Goal: Task Accomplishment & Management: Use online tool/utility

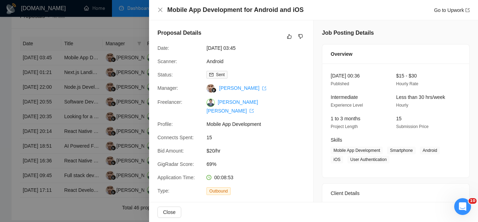
scroll to position [175, 0]
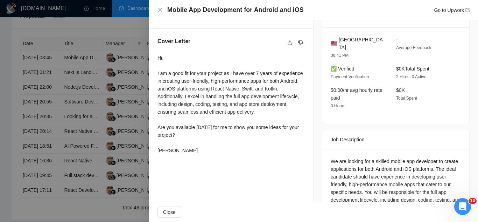
click at [124, 30] on div at bounding box center [239, 111] width 478 height 222
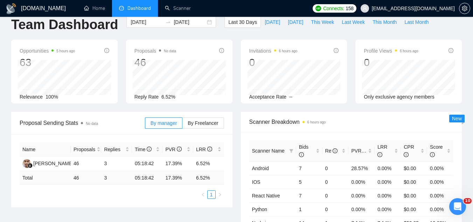
scroll to position [0, 0]
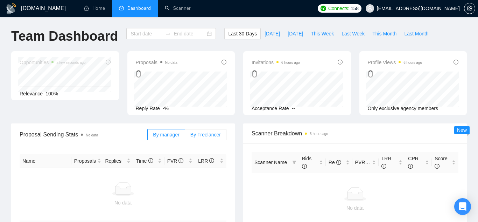
type input "[DATE]"
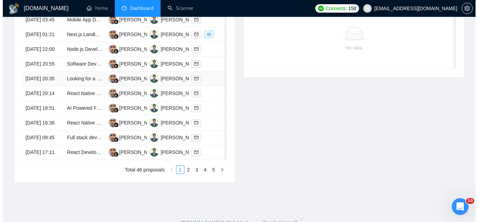
scroll to position [280, 0]
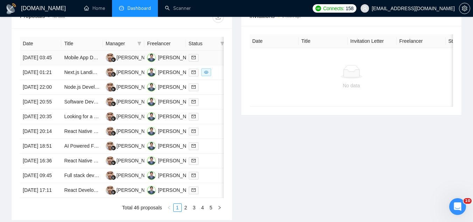
click at [84, 65] on td "Mobile App Development for Android and iOS" at bounding box center [81, 57] width 41 height 15
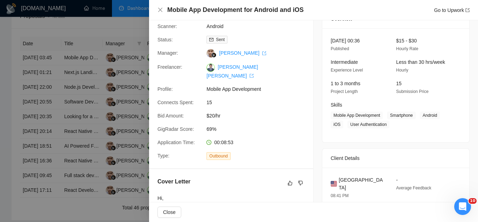
scroll to position [0, 0]
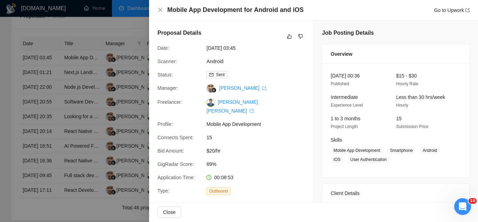
click at [89, 26] on div at bounding box center [239, 111] width 478 height 222
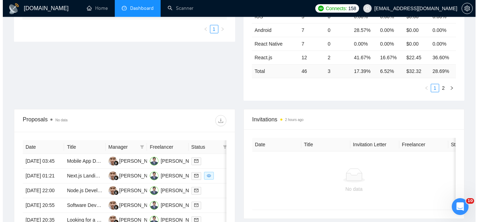
scroll to position [245, 0]
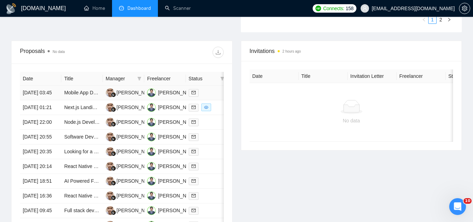
click at [69, 100] on td "Mobile App Development for Android and iOS" at bounding box center [81, 92] width 41 height 15
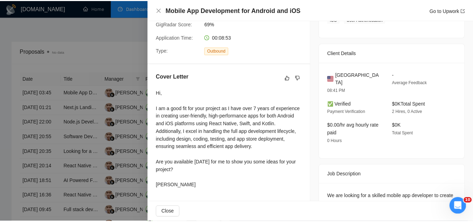
scroll to position [105, 0]
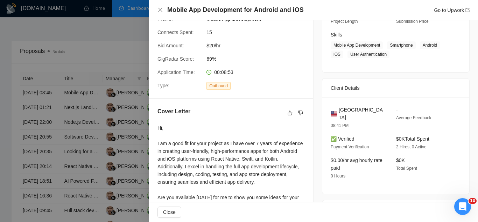
click at [137, 42] on div at bounding box center [239, 111] width 478 height 222
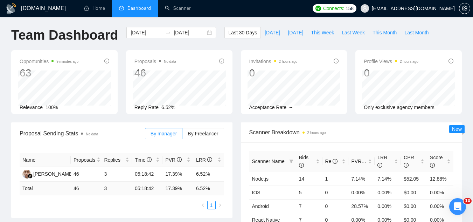
scroll to position [0, 0]
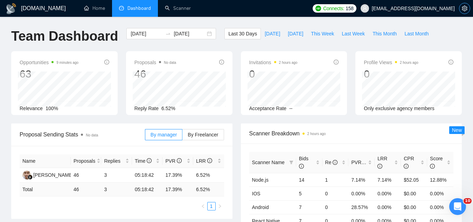
click at [466, 11] on button "button" at bounding box center [464, 8] width 11 height 11
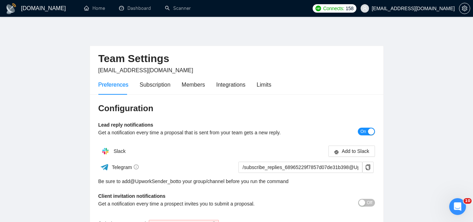
click at [254, 82] on div "Preferences Subscription Members Integrations Limits" at bounding box center [184, 85] width 173 height 20
click at [258, 85] on div "Limits" at bounding box center [264, 84] width 15 height 9
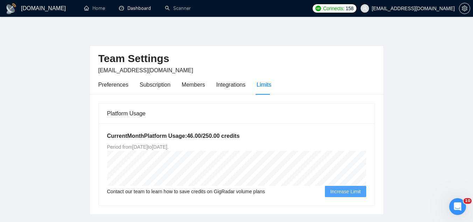
drag, startPoint x: 138, startPoint y: 7, endPoint x: 161, endPoint y: 19, distance: 26.0
click at [138, 7] on link "Dashboard" at bounding box center [135, 8] width 32 height 6
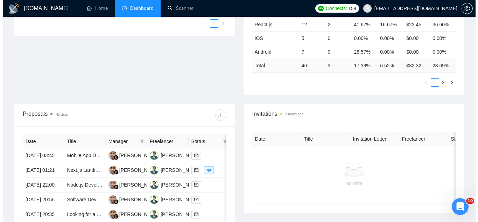
scroll to position [210, 0]
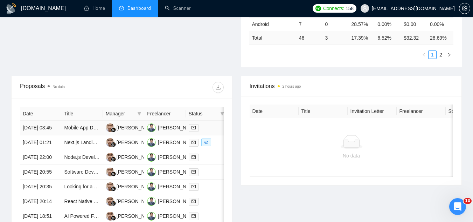
click at [74, 135] on td "Mobile App Development for Android and iOS" at bounding box center [81, 128] width 41 height 15
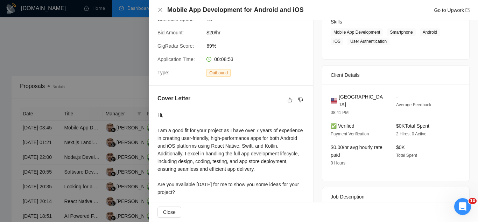
scroll to position [140, 0]
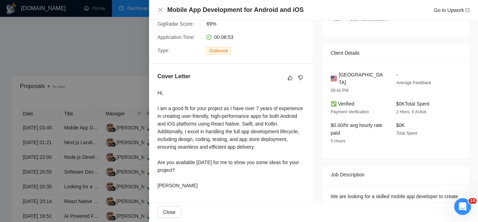
click at [118, 62] on div at bounding box center [239, 111] width 478 height 222
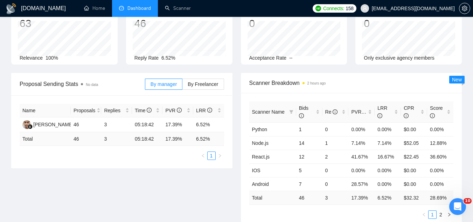
scroll to position [0, 0]
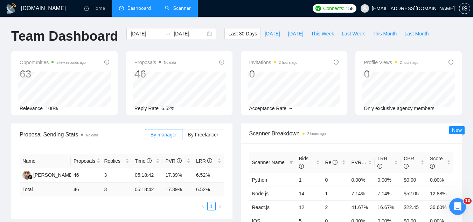
click at [180, 5] on link "Scanner" at bounding box center [178, 8] width 26 height 6
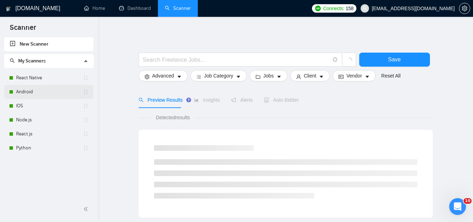
click at [39, 92] on link "Android" at bounding box center [49, 92] width 67 height 14
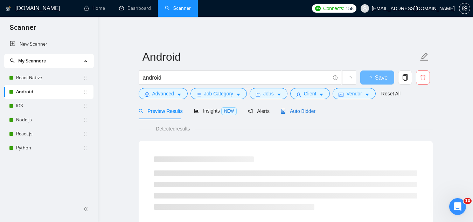
click at [310, 113] on span "Auto Bidder" at bounding box center [298, 111] width 35 height 6
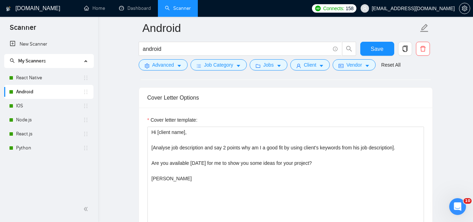
scroll to position [806, 0]
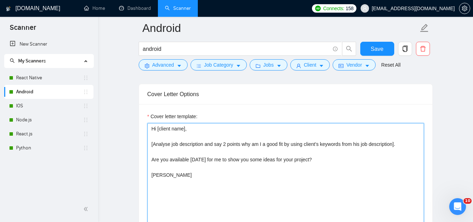
click at [403, 142] on textarea "Hi [client name], [Analyse job description and say 2 points why am I a good fit…" at bounding box center [285, 202] width 277 height 158
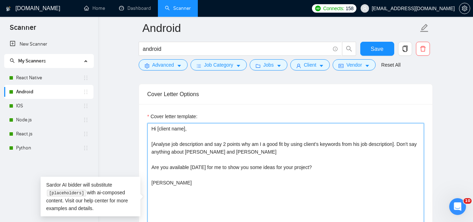
click at [399, 146] on textarea "Hi [client name], [Analyse job description and say 2 points why am I a good fit…" at bounding box center [285, 202] width 277 height 158
type textarea "Hi [client name], [Analyse job description and say 2 points why am I a good fit…"
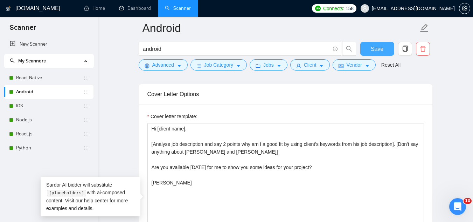
click at [378, 53] on span "Save" at bounding box center [377, 48] width 13 height 9
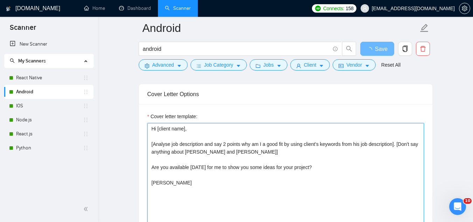
click at [397, 144] on textarea "Hi [client name], [Analyse job description and say 2 points why am I a good fit…" at bounding box center [285, 202] width 277 height 158
click at [398, 145] on textarea "Hi [client name], [Analyse job description and say 2 points why am I a good fit…" at bounding box center [285, 202] width 277 height 158
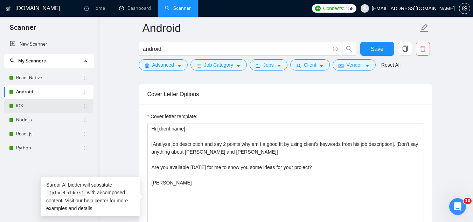
click at [30, 108] on link "IOS" at bounding box center [49, 106] width 67 height 14
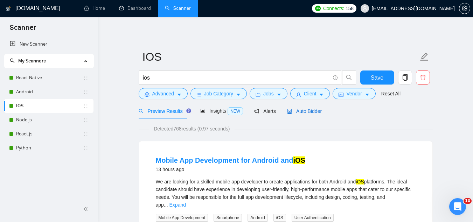
click at [309, 111] on span "Auto Bidder" at bounding box center [304, 111] width 35 height 6
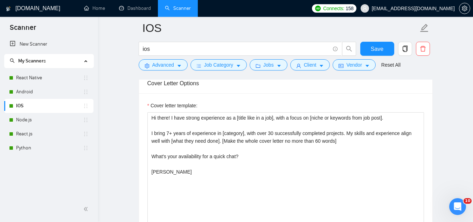
scroll to position [806, 0]
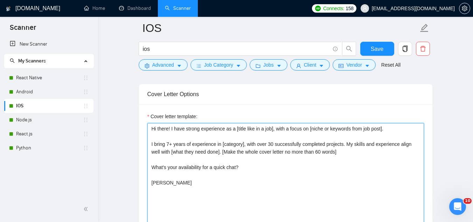
click at [340, 150] on textarea "Hi there! I have strong experience as a [title like in a job], with a focus on …" at bounding box center [285, 202] width 277 height 158
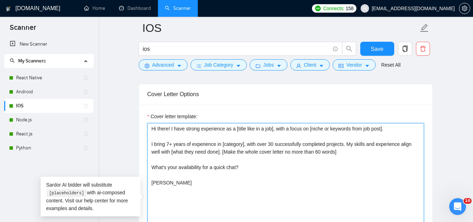
paste textarea "[Don't say anything about [PERSON_NAME] and [PERSON_NAME]]"
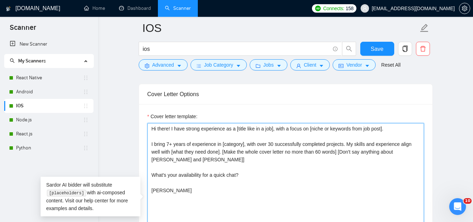
click at [353, 152] on textarea "Hi there! I have strong experience as a [title like in a job], with a focus on …" at bounding box center [285, 202] width 277 height 158
type textarea "Hi there! I have strong experience as a [title like in a job], with a focus on …"
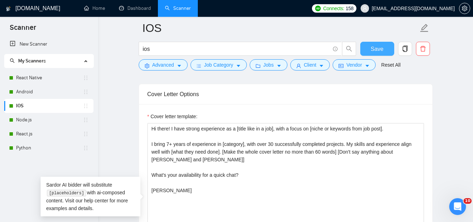
click at [369, 51] on button "Save" at bounding box center [377, 49] width 34 height 14
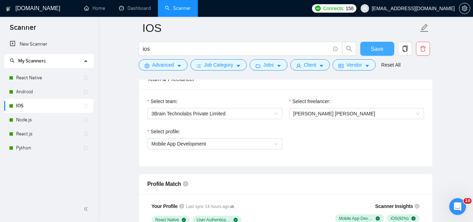
scroll to position [210, 0]
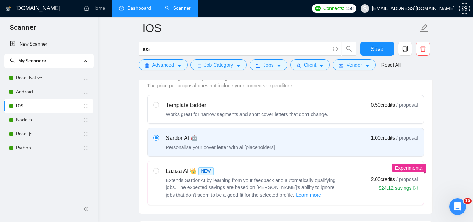
click at [134, 8] on link "Dashboard" at bounding box center [135, 8] width 32 height 6
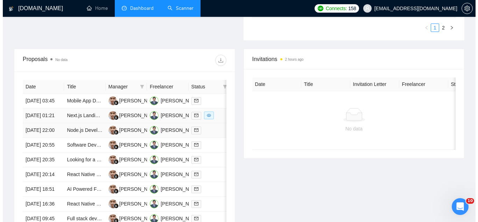
scroll to position [245, 0]
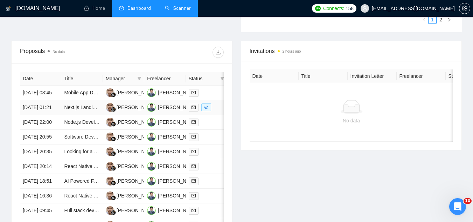
click at [77, 115] on td "Next.js Landing Page Redesign for E-commerce Site (Shopify Integration, Respons…" at bounding box center [81, 107] width 41 height 15
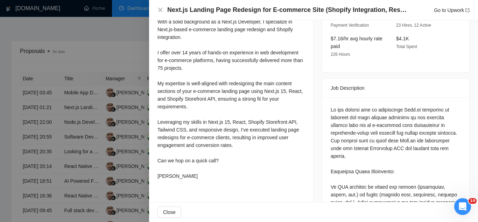
scroll to position [210, 0]
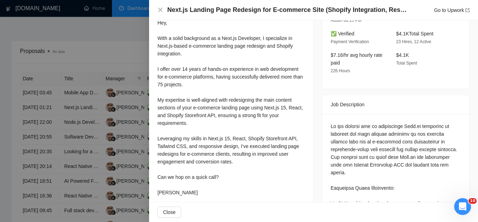
click at [122, 50] on div at bounding box center [239, 111] width 478 height 222
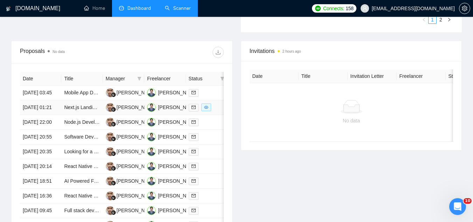
click at [85, 115] on td "Next.js Landing Page Redesign for E-commerce Site (Shopify Integration, Respons…" at bounding box center [81, 107] width 41 height 15
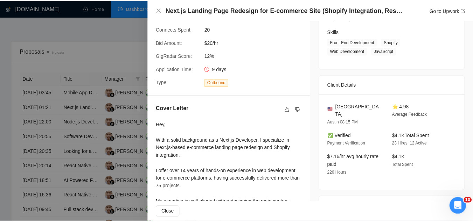
scroll to position [105, 0]
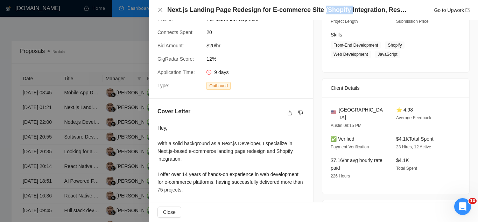
drag, startPoint x: 316, startPoint y: 10, endPoint x: 341, endPoint y: 13, distance: 25.4
click at [342, 13] on h4 "Next.js Landing Page Redesign for E-commerce Site (Shopify Integration, Respons…" at bounding box center [288, 10] width 242 height 9
copy h4 "(Shopify"
click at [116, 52] on div at bounding box center [239, 111] width 478 height 222
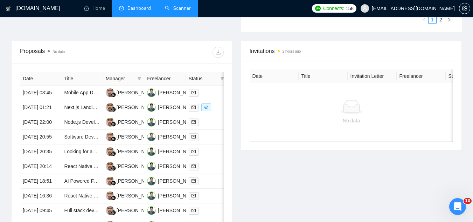
click at [189, 9] on link "Scanner" at bounding box center [178, 8] width 26 height 6
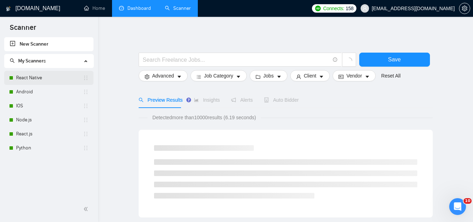
click at [43, 82] on link "React Native" at bounding box center [49, 78] width 67 height 14
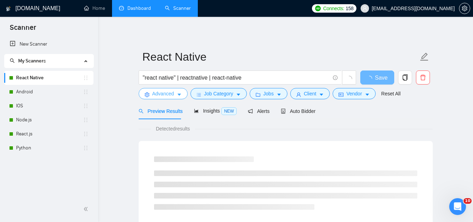
click at [160, 98] on button "Advanced" at bounding box center [163, 93] width 49 height 11
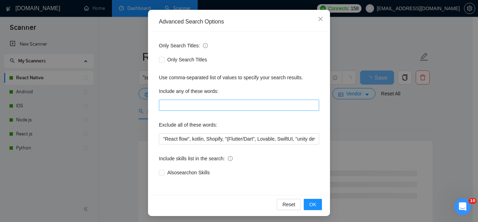
scroll to position [70, 0]
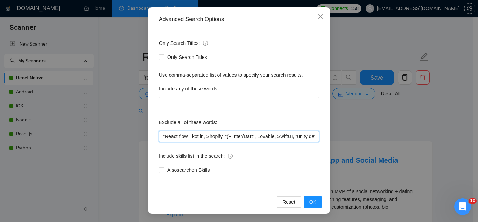
click at [274, 133] on input ""React flow", kotlin, Shopify, "(Flutter/Dart", Lovable, SwiftUI, "unity develo…" at bounding box center [239, 136] width 160 height 11
click at [159, 138] on input ""React flow", kotlin, Shopify, "(Flutter/Dart", Lovable, SwiftUI, "unity develo…" at bounding box center [239, 136] width 160 height 11
paste input "(Shopify"
type input ""(Shopify", "React flow", kotlin, Shopify, "(Flutter/Dart", Lovable, SwiftUI, "…"
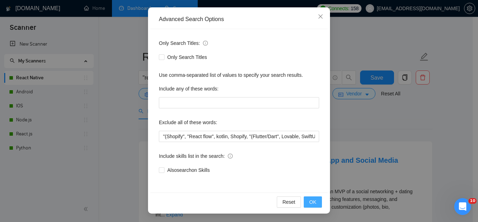
click at [310, 204] on span "OK" at bounding box center [313, 202] width 7 height 8
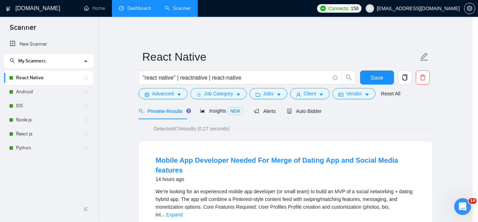
scroll to position [35, 0]
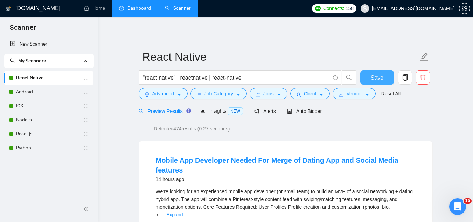
click at [375, 78] on span "Save" at bounding box center [377, 77] width 13 height 9
click at [37, 91] on link "Android" at bounding box center [49, 92] width 67 height 14
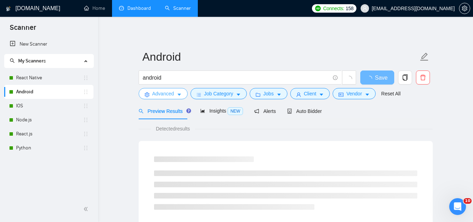
click at [157, 97] on span "Advanced" at bounding box center [163, 94] width 22 height 8
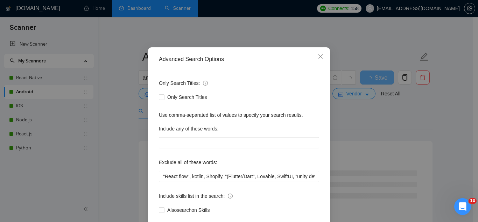
scroll to position [70, 0]
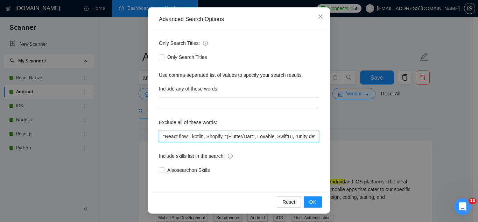
click at [160, 139] on input ""React flow", kotlin, Shopify, "(Flutter/Dart", Lovable, SwiftUI, "unity develo…" at bounding box center [239, 136] width 160 height 11
paste input ""(Shopify","
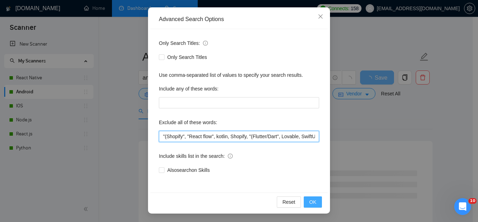
type input ""(Shopify", "React flow", kotlin, Shopify, "(Flutter/Dart", Lovable, SwiftUI, "…"
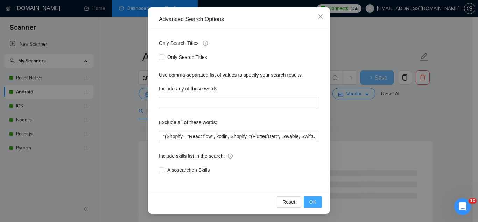
click at [310, 205] on span "OK" at bounding box center [313, 202] width 7 height 8
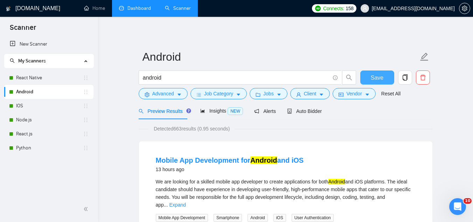
click at [373, 75] on span "Save" at bounding box center [377, 77] width 13 height 9
click at [30, 108] on link "IOS" at bounding box center [49, 106] width 67 height 14
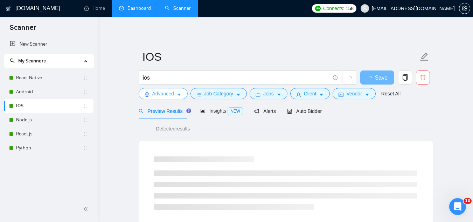
click at [161, 96] on span "Advanced" at bounding box center [163, 94] width 22 height 8
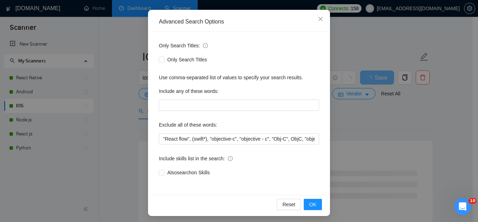
scroll to position [70, 0]
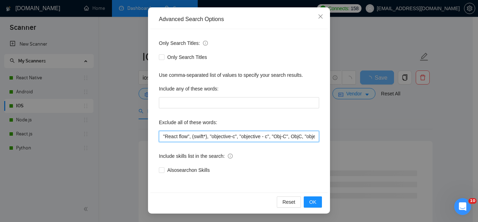
click at [160, 137] on input ""React flow", (swift*), "objective-c", "objective - c", "Obj-C", ObjC, "objecti…" at bounding box center [239, 136] width 160 height 11
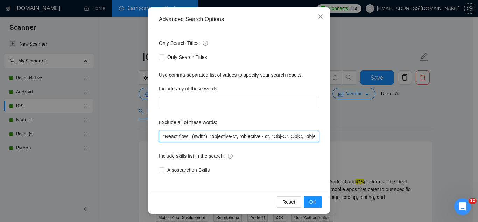
paste input ""(Shopify","
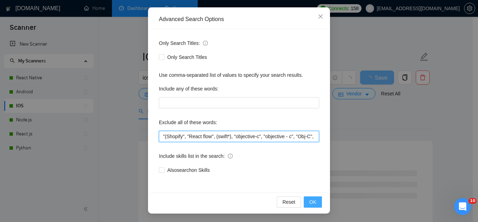
type input ""(Shopify", "React flow", (swift*), "objective-c", "objective - c", "Obj-C", Ob…"
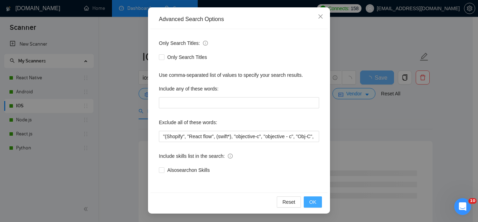
click at [310, 203] on span "OK" at bounding box center [313, 202] width 7 height 8
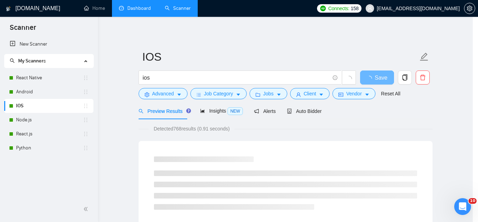
scroll to position [35, 0]
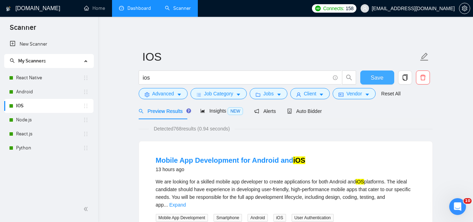
click at [375, 78] on span "Save" at bounding box center [377, 77] width 13 height 9
click at [53, 121] on link "Node.js" at bounding box center [49, 120] width 67 height 14
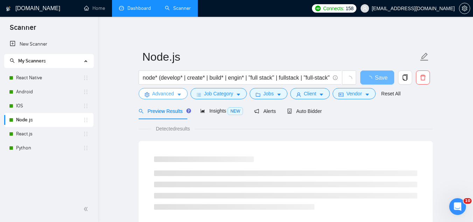
click at [163, 94] on span "Advanced" at bounding box center [163, 94] width 22 height 8
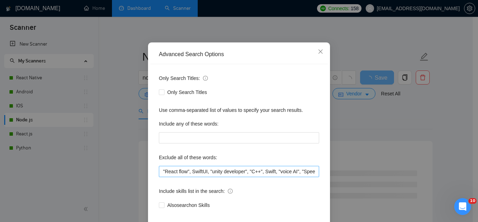
scroll to position [35, 0]
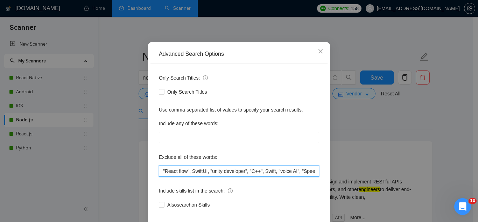
click at [159, 173] on input ""React flow", SwiftUI, "unity developer", "C++", Swift, "voice AI", "Speech to …" at bounding box center [239, 170] width 160 height 11
paste input ""(Shopify","
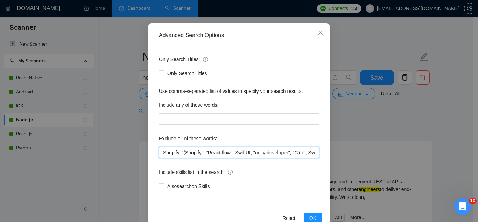
scroll to position [70, 0]
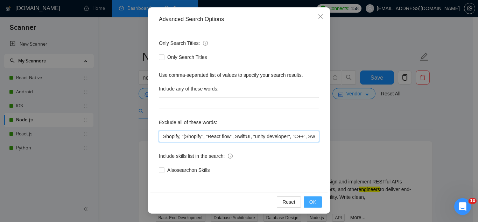
type input "Shopify, "(Shopify", "React flow", SwiftUI, "unity developer", "C++", Swift, "v…"
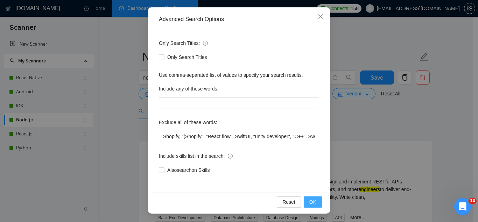
click at [315, 204] on button "OK" at bounding box center [313, 201] width 18 height 11
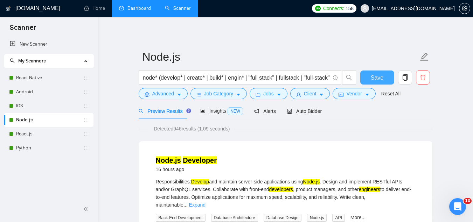
click at [373, 80] on span "Save" at bounding box center [377, 77] width 13 height 9
click at [163, 95] on span "Advanced" at bounding box center [163, 94] width 22 height 8
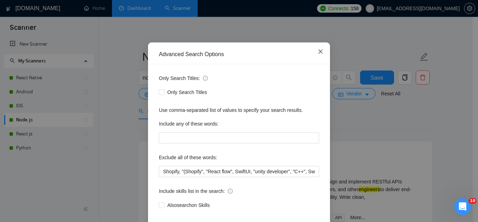
click at [319, 54] on icon "close" at bounding box center [321, 52] width 6 height 6
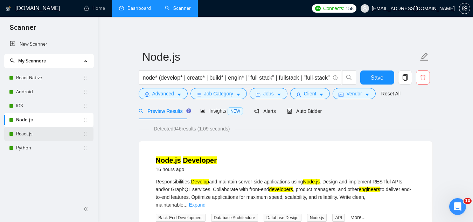
click at [39, 136] on link "React.js" at bounding box center [49, 134] width 67 height 14
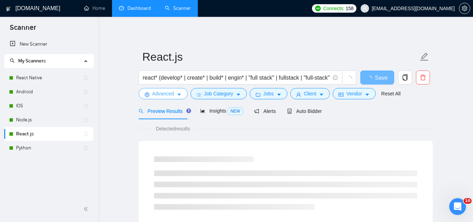
click at [157, 95] on span "Advanced" at bounding box center [163, 94] width 22 height 8
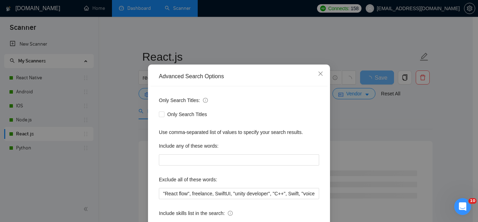
scroll to position [35, 0]
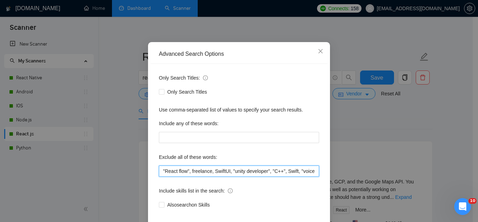
click at [159, 171] on input ""React flow", freelance, SwiftUI, "unity developer", "C++", Swift, "voice AI", …" at bounding box center [239, 170] width 160 height 11
paste input "Shopify, "(Shopify","
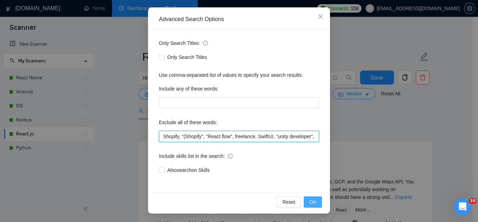
type input "Shopify, "(Shopify", "React flow", freelance, SwiftUI, "unity developer", "C++"…"
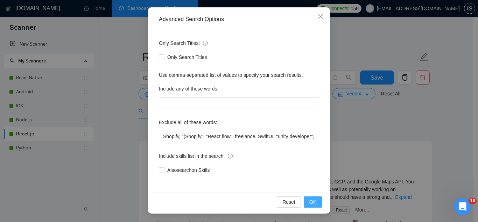
click at [307, 204] on button "OK" at bounding box center [313, 201] width 18 height 11
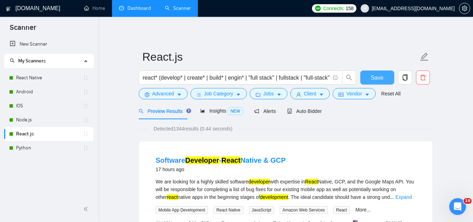
click at [377, 79] on span "Save" at bounding box center [377, 77] width 13 height 9
click at [52, 147] on link "Python" at bounding box center [49, 148] width 67 height 14
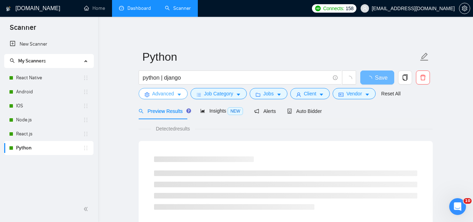
click at [156, 92] on span "Advanced" at bounding box center [163, 94] width 22 height 8
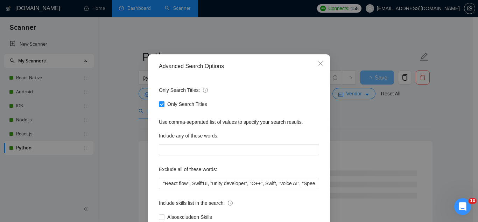
scroll to position [35, 0]
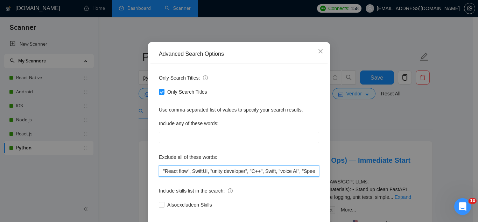
click at [160, 171] on input ""React flow", SwiftUI, "unity developer", "C++", Swift, "voice AI", "Speech to …" at bounding box center [239, 170] width 160 height 11
paste input "Shopify, "(Shopify","
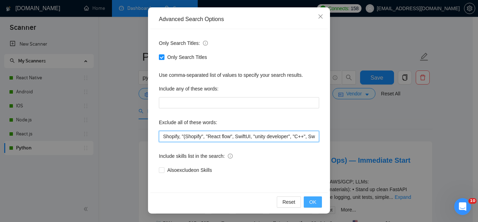
type input "Shopify, "(Shopify", "React flow", SwiftUI, "unity developer", "C++", Swift, "v…"
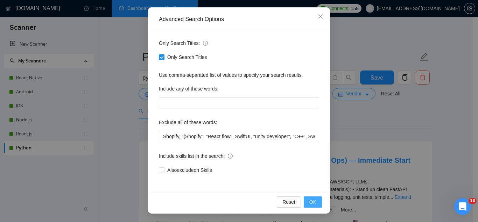
click at [310, 205] on span "OK" at bounding box center [313, 202] width 7 height 8
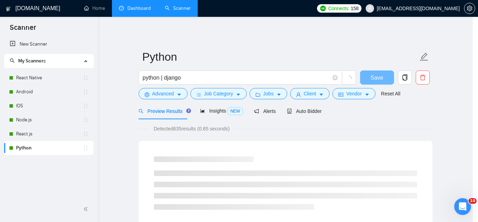
scroll to position [35, 0]
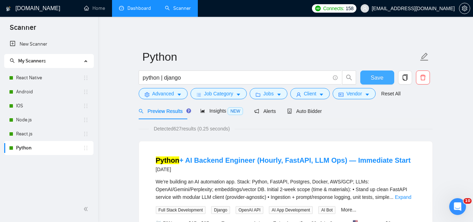
click at [373, 76] on span "Save" at bounding box center [377, 77] width 13 height 9
click at [32, 81] on link "React Native" at bounding box center [49, 78] width 67 height 14
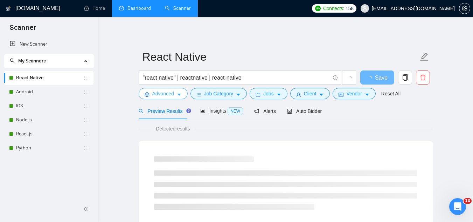
click at [165, 97] on span "Advanced" at bounding box center [163, 94] width 22 height 8
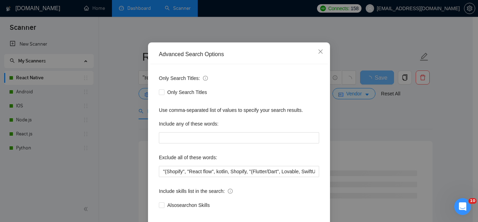
scroll to position [35, 0]
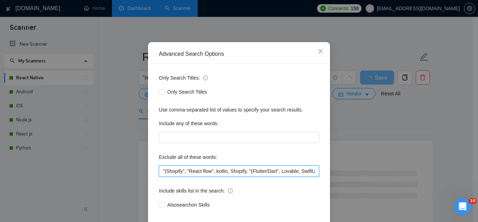
click at [264, 174] on input ""(Shopify", "React flow", kotlin, Shopify, "(Flutter/Dart", Lovable, SwiftUI, "…" at bounding box center [239, 170] width 160 height 11
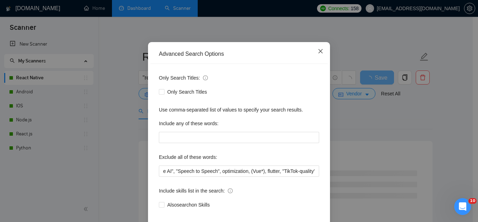
click at [319, 51] on icon "close" at bounding box center [321, 51] width 4 height 4
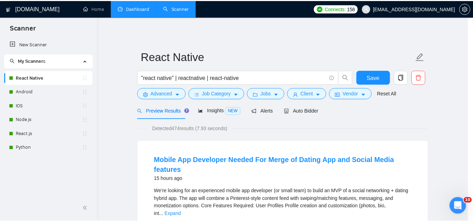
scroll to position [35, 0]
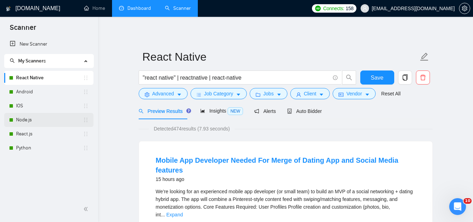
click at [58, 117] on link "Node.js" at bounding box center [49, 120] width 67 height 14
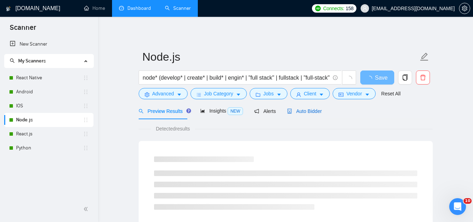
click at [308, 114] on div "Auto Bidder" at bounding box center [304, 111] width 35 height 8
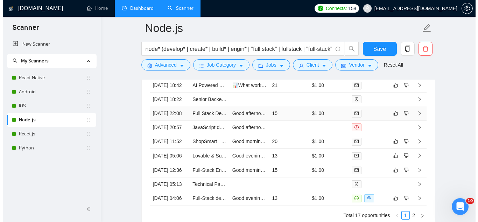
scroll to position [1786, 0]
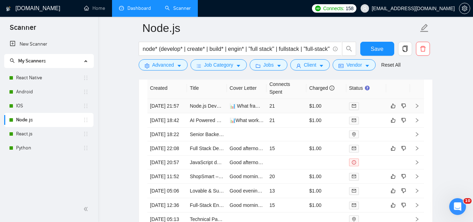
click at [239, 113] on td "📊 What frameworks are you most familiar with for building RESTful APIs? With 9+…" at bounding box center [247, 106] width 40 height 14
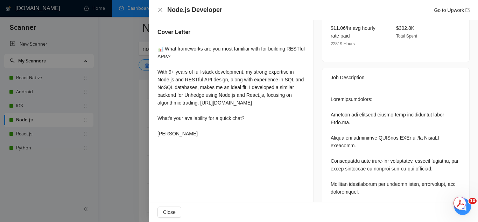
scroll to position [210, 0]
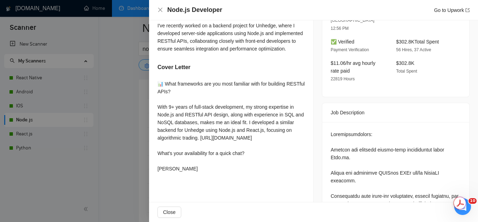
click at [123, 145] on div at bounding box center [239, 111] width 478 height 222
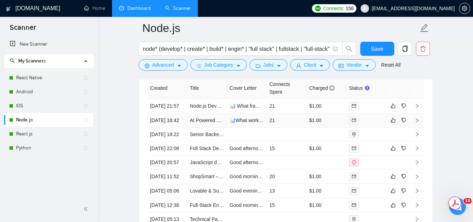
click at [207, 128] on td "AI Powered Full Stack Developer with AI Chatbot, AI Agent and AI Integration Ex…" at bounding box center [207, 120] width 40 height 14
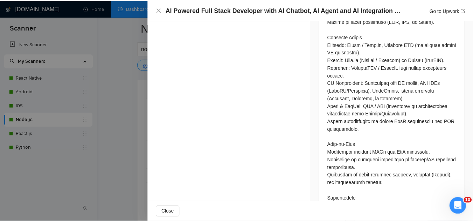
scroll to position [488, 0]
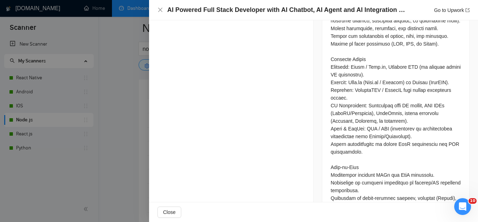
click at [331, 80] on div at bounding box center [396, 74] width 130 height 408
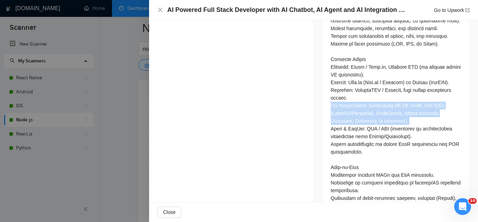
click at [331, 80] on div at bounding box center [396, 74] width 130 height 408
copy div "AI Integration: Experience with AI agents, LLM APIs (OpenAI/Anthropic), LangCha…"
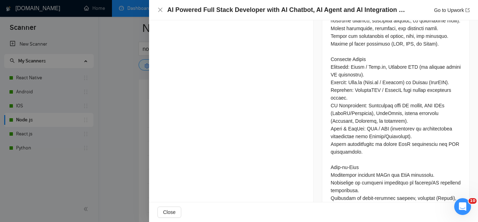
drag, startPoint x: 128, startPoint y: 116, endPoint x: 186, endPoint y: 164, distance: 75.6
click at [128, 116] on div at bounding box center [239, 111] width 478 height 222
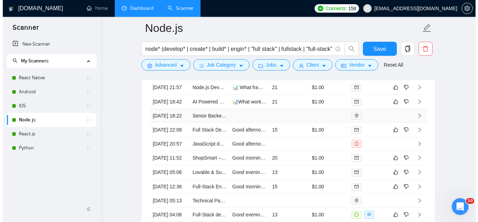
scroll to position [1822, 0]
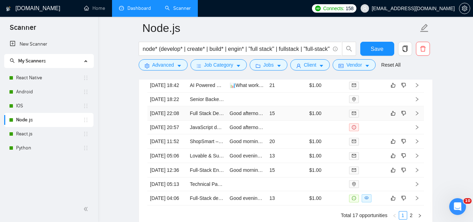
click at [209, 121] on td "Full Stack Developer Needed to Build Rental Application Platform" at bounding box center [207, 113] width 40 height 14
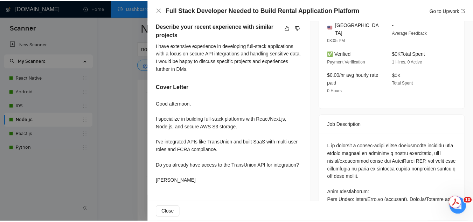
scroll to position [138, 0]
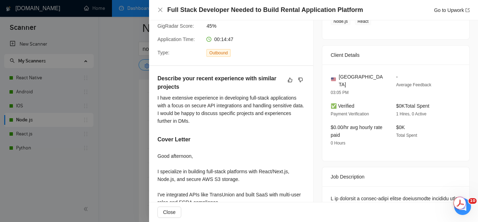
click at [130, 93] on div at bounding box center [239, 111] width 478 height 222
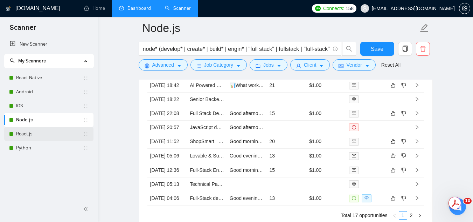
click at [55, 132] on link "React.js" at bounding box center [49, 134] width 67 height 14
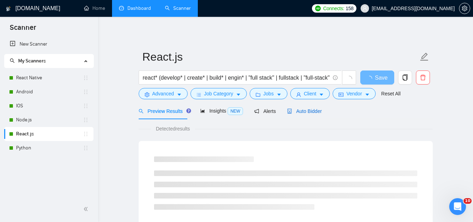
click at [313, 109] on span "Auto Bidder" at bounding box center [304, 111] width 35 height 6
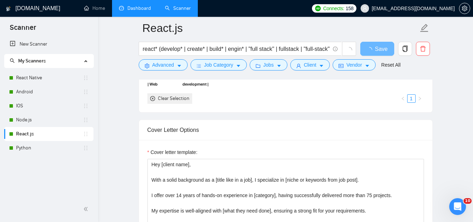
scroll to position [736, 0]
click at [139, 8] on link "Dashboard" at bounding box center [135, 8] width 32 height 6
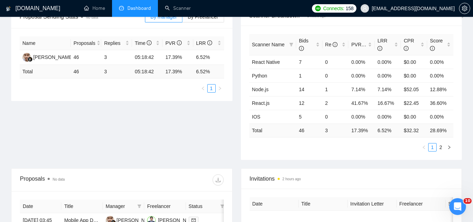
scroll to position [106, 0]
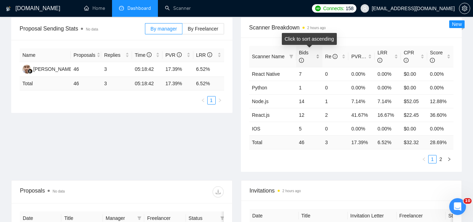
click at [317, 56] on div "Bids" at bounding box center [309, 56] width 21 height 15
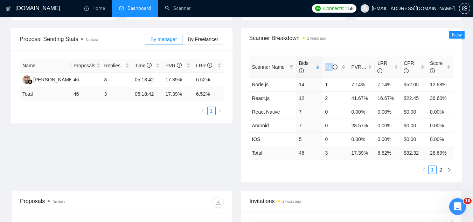
scroll to position [105, 0]
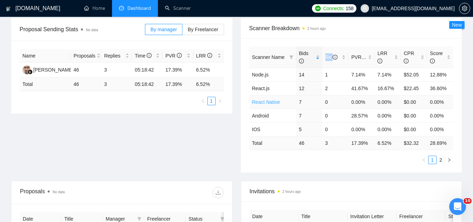
click at [273, 103] on link "React Native" at bounding box center [266, 102] width 28 height 6
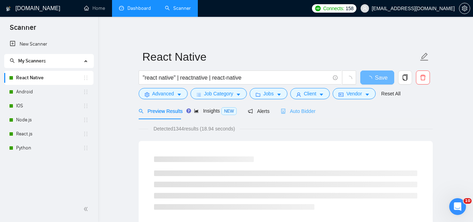
click at [296, 115] on div "Auto Bidder" at bounding box center [298, 111] width 35 height 16
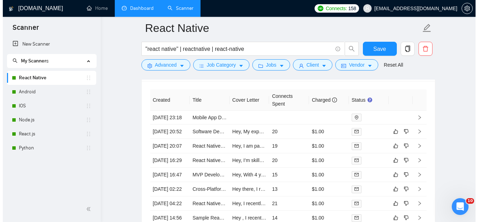
scroll to position [1786, 0]
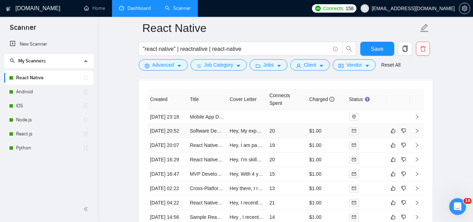
click at [202, 138] on td "Software Developer - React Native & GCP" at bounding box center [207, 131] width 40 height 14
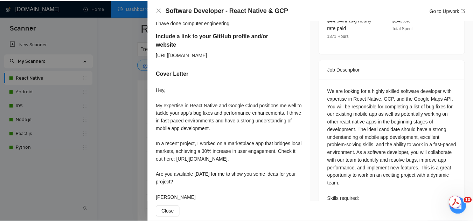
scroll to position [280, 0]
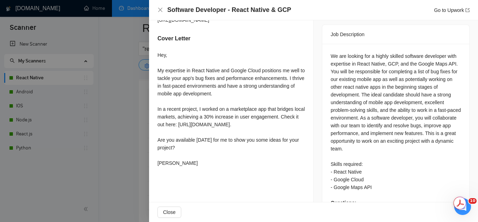
click at [113, 125] on div at bounding box center [239, 111] width 478 height 222
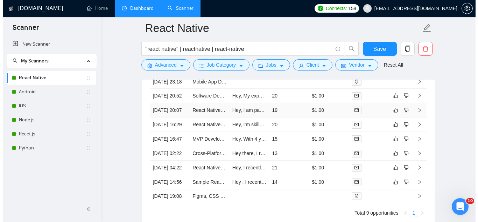
scroll to position [1786, 0]
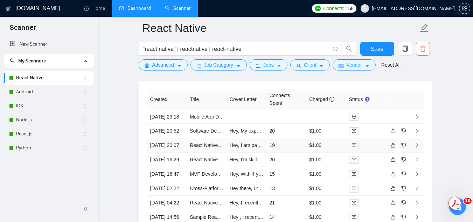
click at [206, 152] on td "React Native Developer Needed for Ongoing App Maintenance" at bounding box center [207, 145] width 40 height 14
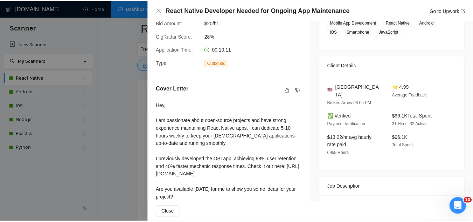
scroll to position [195, 0]
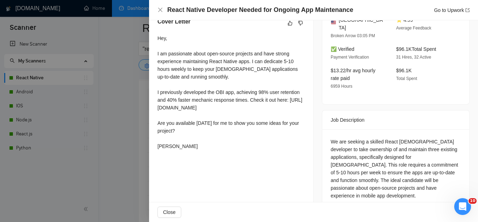
click at [127, 104] on div at bounding box center [239, 111] width 478 height 222
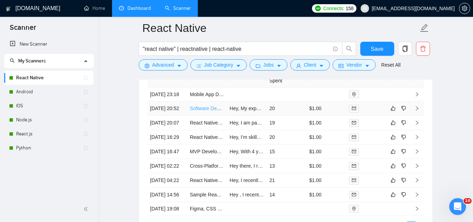
scroll to position [1822, 0]
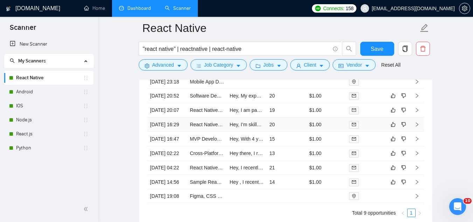
click at [241, 132] on td "Hey, I’m skilled in React Native and excel at managing support tickets and trou…" at bounding box center [247, 124] width 40 height 14
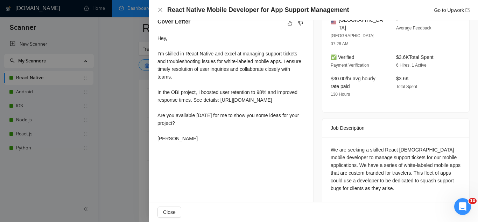
click at [111, 118] on div at bounding box center [239, 111] width 478 height 222
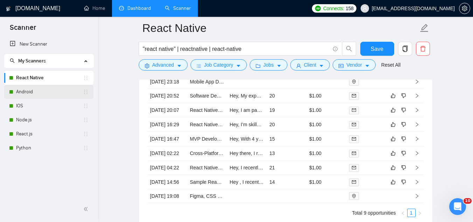
click at [41, 89] on link "Android" at bounding box center [49, 92] width 67 height 14
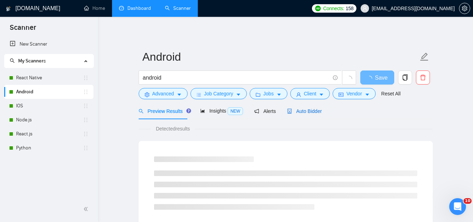
click at [307, 113] on span "Auto Bidder" at bounding box center [304, 111] width 35 height 6
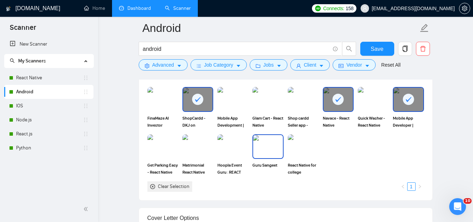
scroll to position [666, 0]
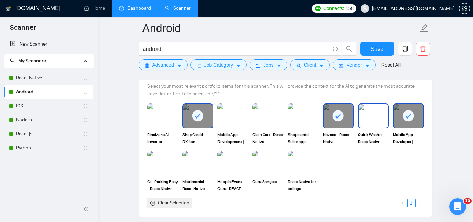
click at [371, 128] on div "Quick Washer - React Native" at bounding box center [373, 123] width 31 height 41
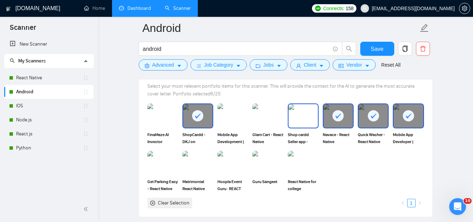
click at [299, 119] on img at bounding box center [303, 115] width 29 height 23
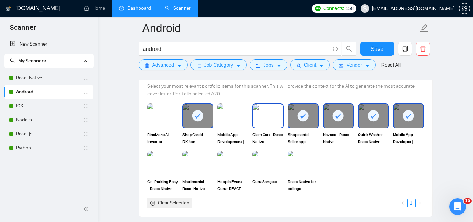
click at [266, 111] on img at bounding box center [267, 115] width 29 height 23
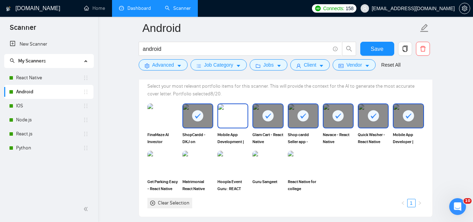
click at [231, 110] on img at bounding box center [232, 115] width 29 height 23
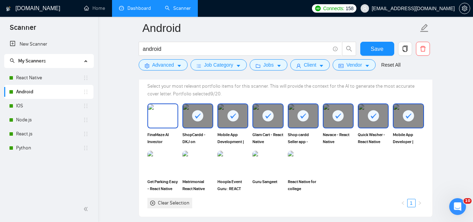
click at [160, 110] on img at bounding box center [162, 115] width 29 height 23
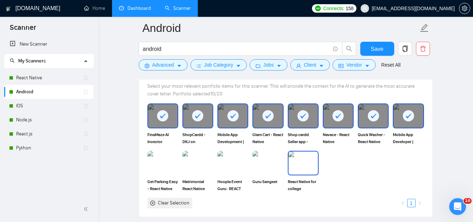
click at [299, 170] on img at bounding box center [303, 162] width 29 height 23
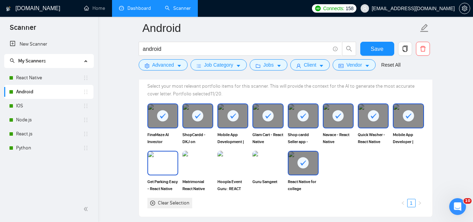
click at [170, 165] on img at bounding box center [162, 162] width 29 height 23
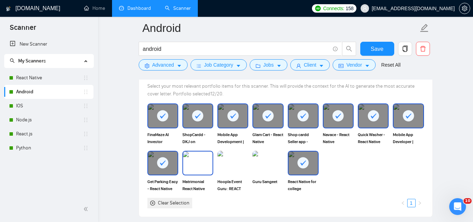
click at [205, 174] on div at bounding box center [198, 163] width 31 height 25
click at [228, 171] on img at bounding box center [232, 162] width 29 height 23
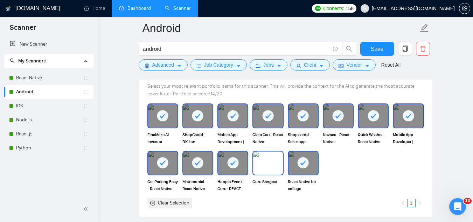
click at [263, 167] on img at bounding box center [267, 162] width 29 height 23
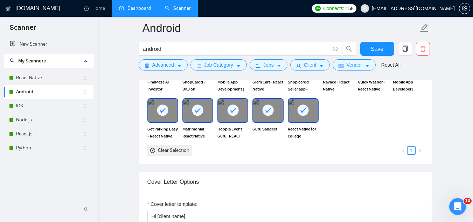
scroll to position [806, 0]
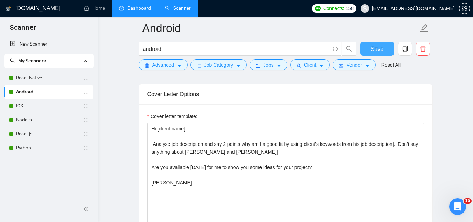
click at [390, 48] on button "Save" at bounding box center [377, 49] width 34 height 14
click at [32, 104] on link "IOS" at bounding box center [49, 106] width 67 height 14
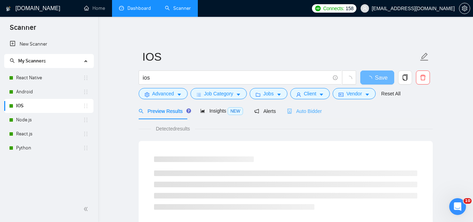
click at [293, 116] on div "Auto Bidder" at bounding box center [304, 111] width 35 height 16
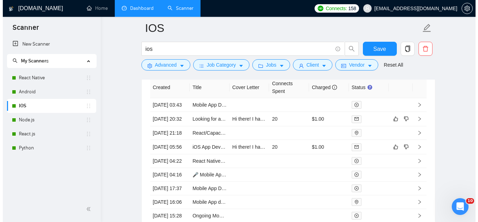
scroll to position [1786, 0]
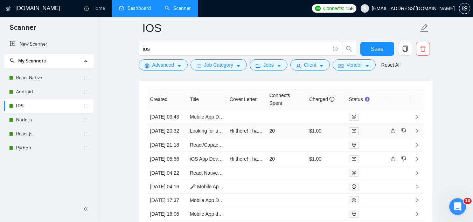
click at [205, 138] on td "Looking for a talented developer to do layout for my xcode apps." at bounding box center [207, 131] width 40 height 14
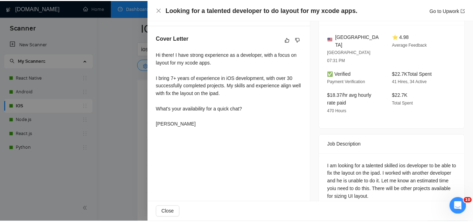
scroll to position [179, 0]
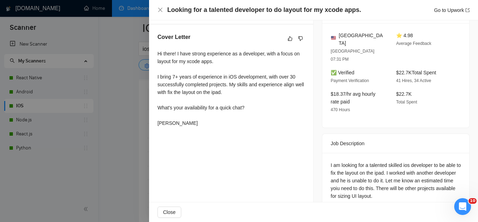
click at [128, 117] on div at bounding box center [239, 111] width 478 height 222
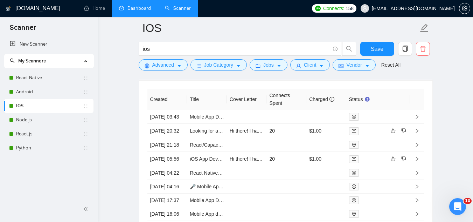
click at [144, 11] on link "Dashboard" at bounding box center [135, 8] width 32 height 6
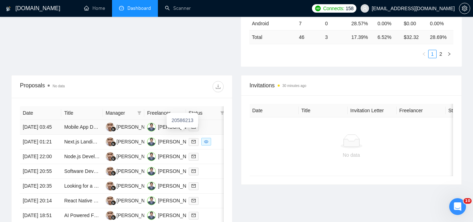
scroll to position [71, 0]
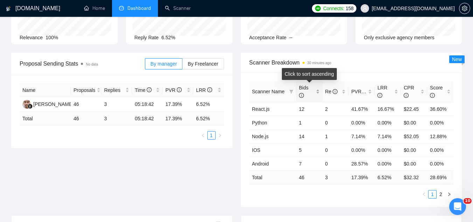
click at [318, 90] on div "Bids" at bounding box center [309, 91] width 21 height 15
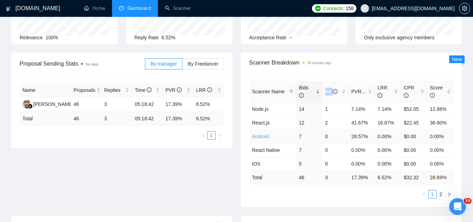
click at [262, 135] on link "Android" at bounding box center [260, 136] width 17 height 6
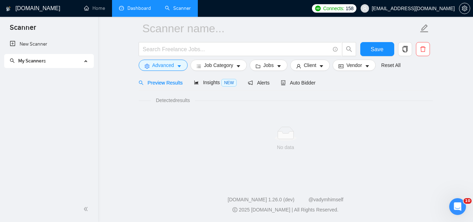
scroll to position [28, 0]
